Goal: Task Accomplishment & Management: Use online tool/utility

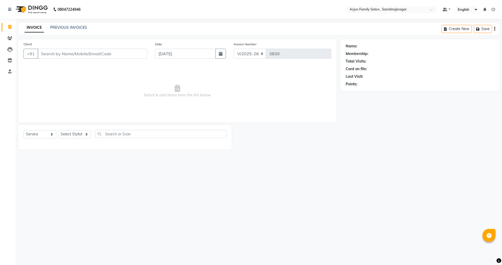
select select "6947"
select select "service"
click at [96, 56] on input "Client" at bounding box center [93, 54] width 110 height 10
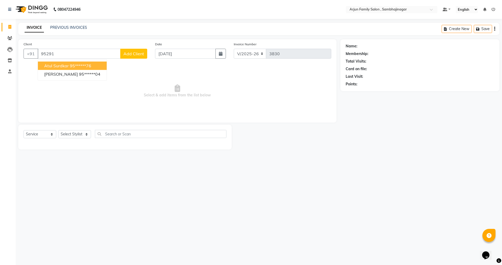
click at [76, 63] on ngb-highlight "95******76" at bounding box center [80, 65] width 21 height 5
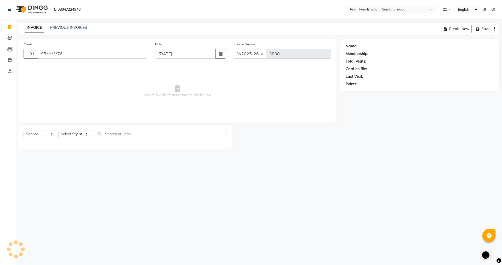
type input "95******76"
click at [73, 132] on select "Select Stylist arjun [PERSON_NAME] [PERSON_NAME] [PERSON_NAME] [PERSON_NAME]" at bounding box center [74, 134] width 33 height 8
select select "84506"
click at [58, 130] on select "Select Stylist arjun [PERSON_NAME] [PERSON_NAME] [PERSON_NAME] [PERSON_NAME]" at bounding box center [74, 134] width 33 height 8
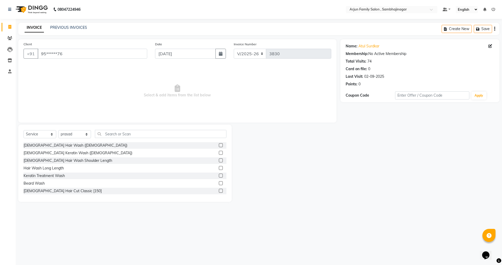
click at [141, 130] on div "Select Service Product Membership Package Voucher Prepaid Gift Card Select Styl…" at bounding box center [124, 163] width 213 height 77
click at [139, 133] on input "text" at bounding box center [161, 134] width 132 height 8
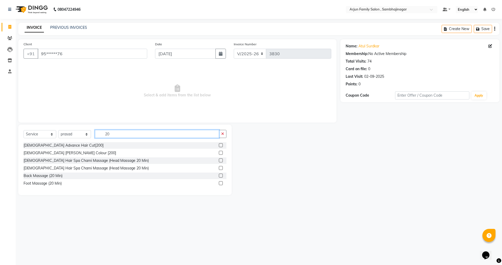
type input "2"
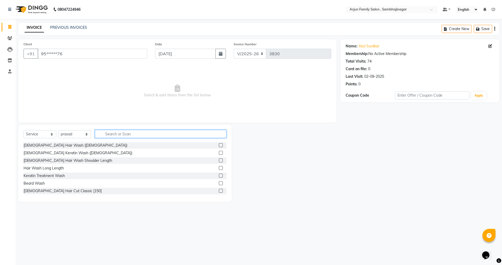
type input "0"
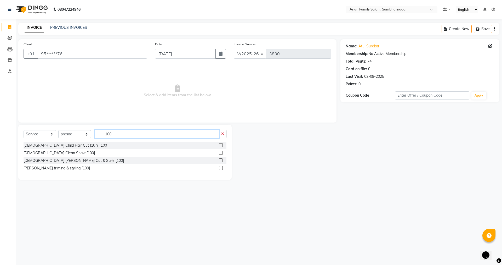
type input "100"
click at [220, 158] on label at bounding box center [221, 160] width 4 height 4
click at [220, 159] on input "checkbox" at bounding box center [220, 160] width 3 height 3
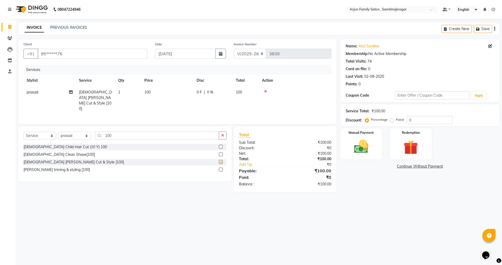
checkbox input "false"
click at [365, 156] on div "Manual Payment" at bounding box center [361, 144] width 43 height 32
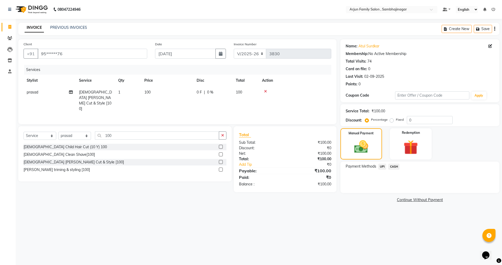
drag, startPoint x: 382, startPoint y: 164, endPoint x: 386, endPoint y: 168, distance: 5.7
click at [382, 165] on span "UPI" at bounding box center [383, 167] width 8 height 6
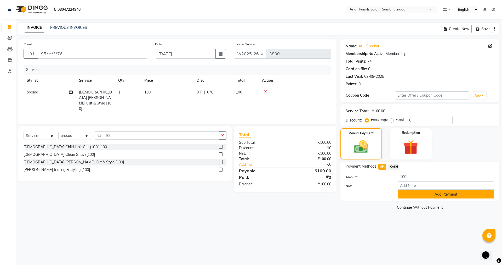
drag, startPoint x: 420, startPoint y: 191, endPoint x: 420, endPoint y: 194, distance: 3.4
click at [420, 191] on button "Add Payment" at bounding box center [446, 194] width 97 height 8
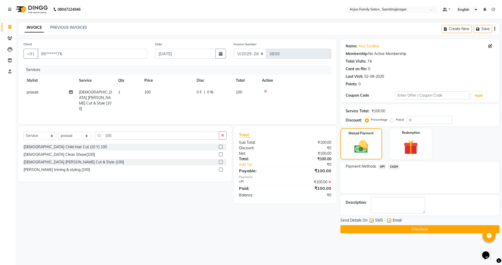
click at [417, 228] on button "Checkout" at bounding box center [420, 229] width 159 height 8
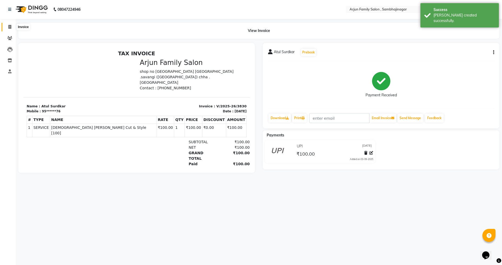
click at [10, 25] on icon at bounding box center [9, 27] width 3 height 4
select select "service"
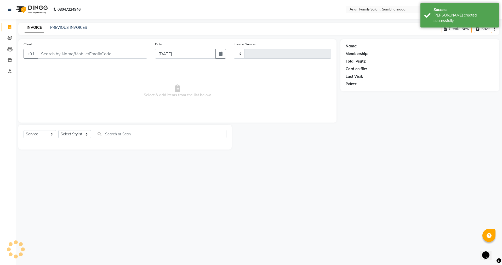
type input "3831"
select select "6947"
